Goal: Check status: Check status

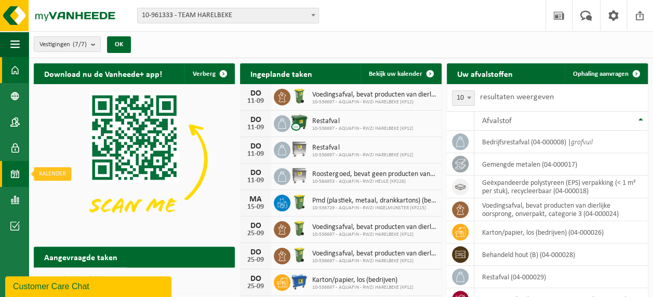
click at [15, 173] on span at bounding box center [14, 174] width 9 height 26
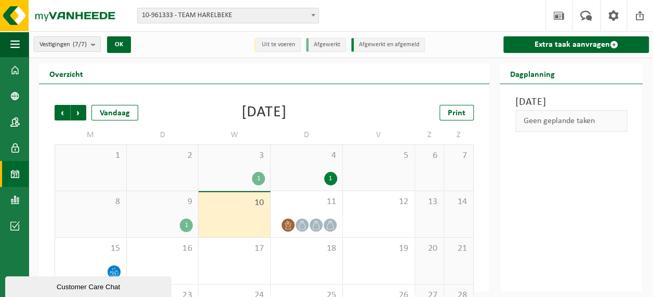
click at [187, 226] on div "1" at bounding box center [186, 226] width 13 height 14
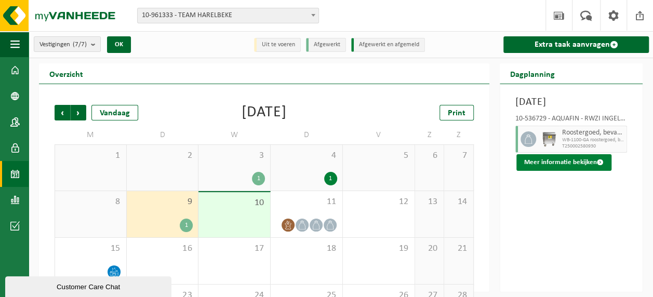
click at [559, 171] on button "Meer informatie bekijken" at bounding box center [564, 162] width 95 height 17
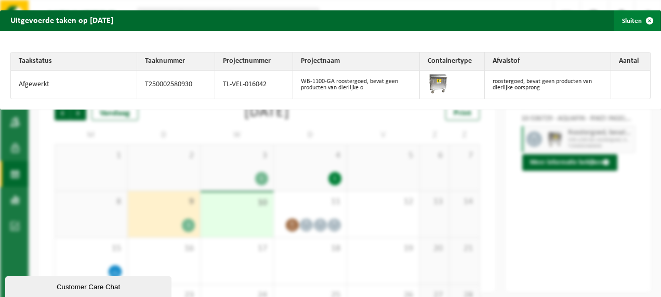
click at [626, 20] on button "Sluiten" at bounding box center [637, 20] width 46 height 21
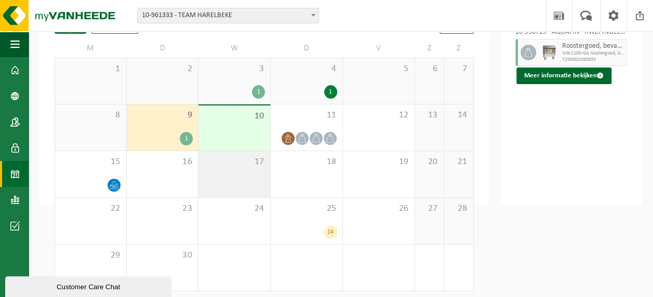
scroll to position [91, 0]
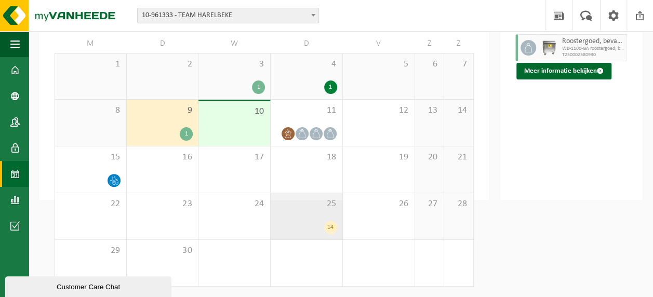
click at [331, 227] on div "14" at bounding box center [330, 228] width 13 height 14
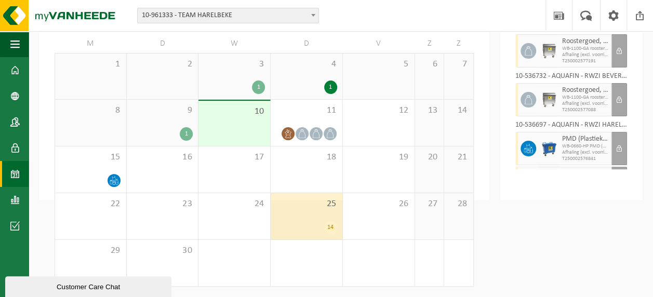
click at [574, 156] on span "Afhaling (excl. voorrijkost)" at bounding box center [585, 153] width 47 height 6
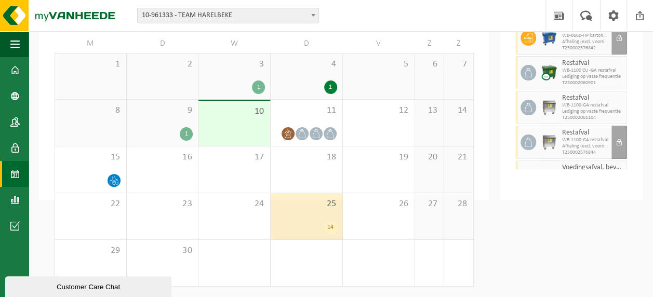
scroll to position [166, 0]
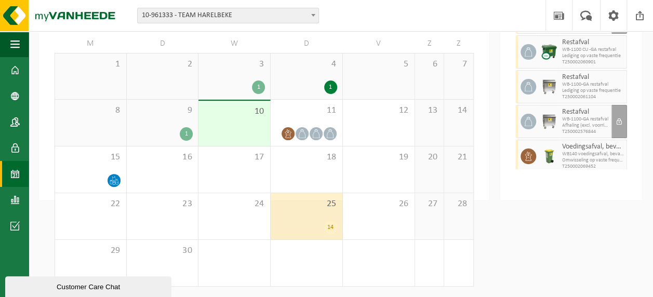
click at [574, 123] on span "WB-1100-GA restafval" at bounding box center [585, 119] width 47 height 6
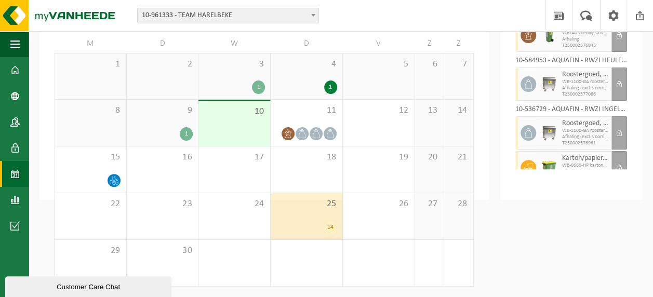
click at [578, 140] on span "Afhaling (excl. voorrijkost)" at bounding box center [585, 137] width 47 height 6
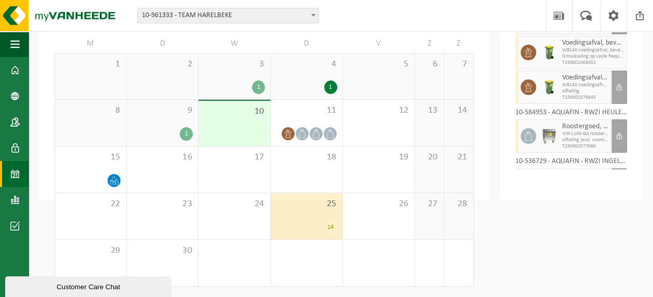
scroll to position [352, 0]
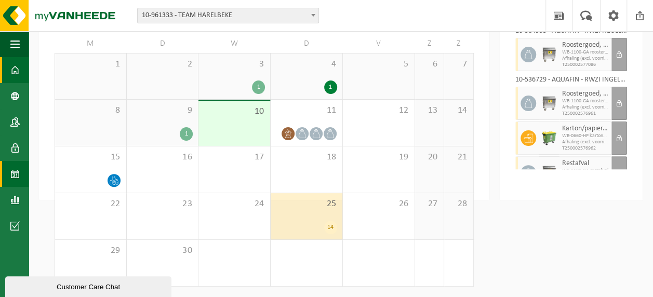
click at [15, 70] on span at bounding box center [14, 70] width 9 height 26
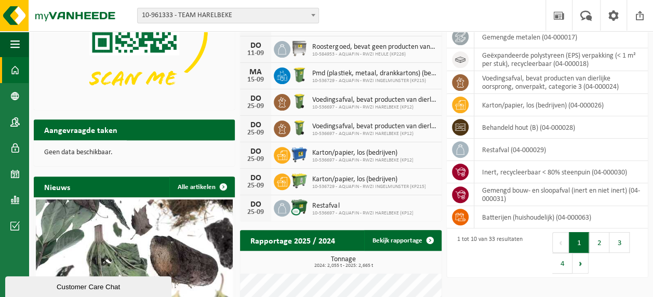
scroll to position [104, 0]
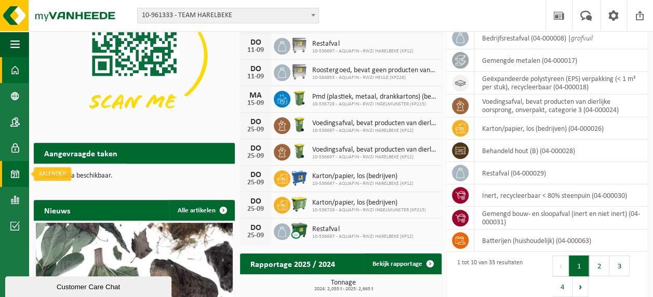
click at [16, 173] on span at bounding box center [14, 174] width 9 height 26
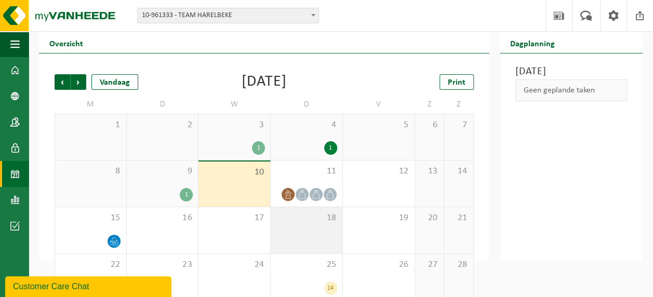
scroll to position [52, 0]
